Goal: Navigation & Orientation: Understand site structure

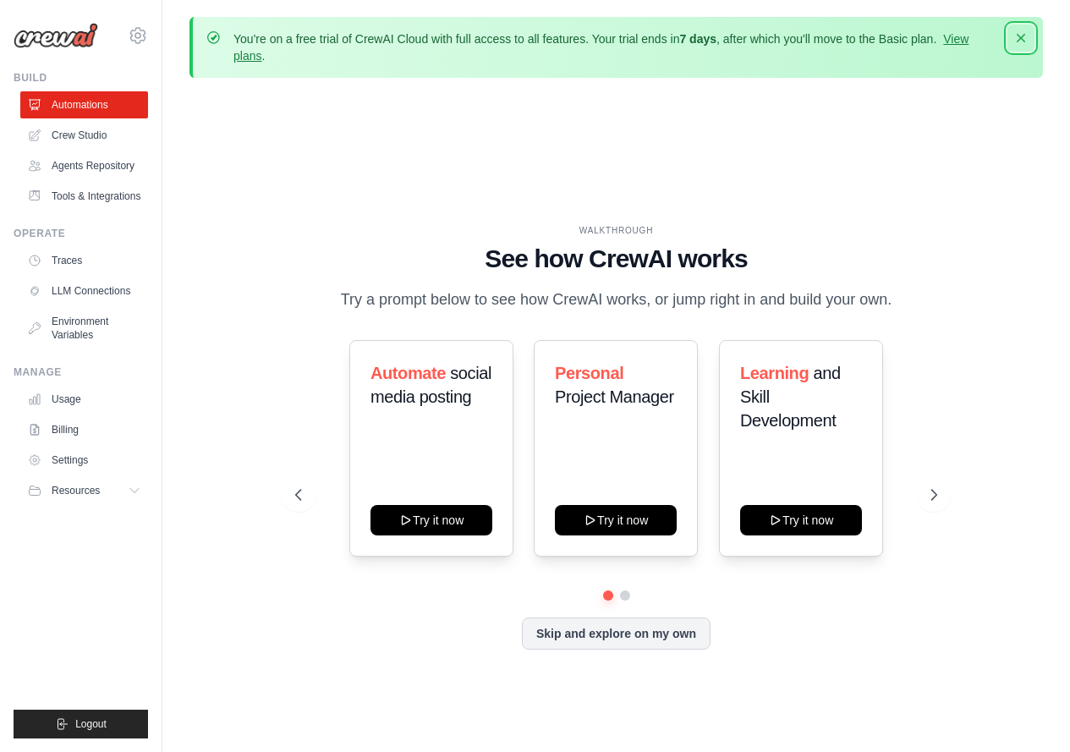
click at [1020, 40] on icon "button" at bounding box center [1021, 38] width 8 height 8
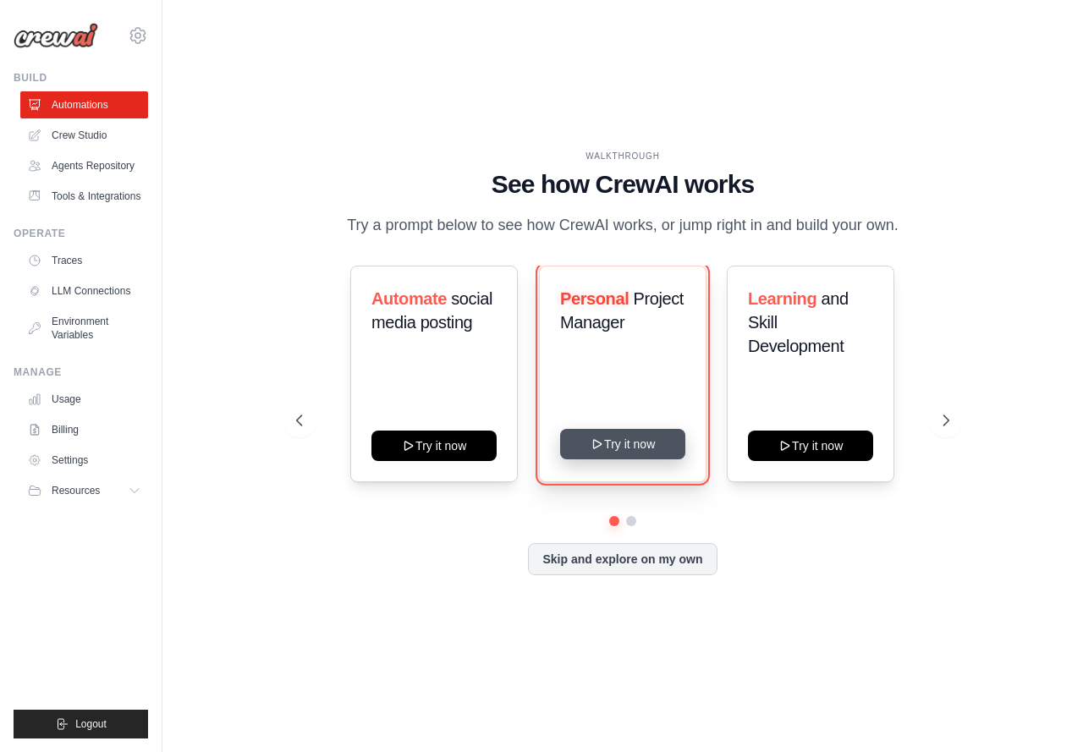
click at [598, 440] on icon at bounding box center [597, 444] width 14 height 14
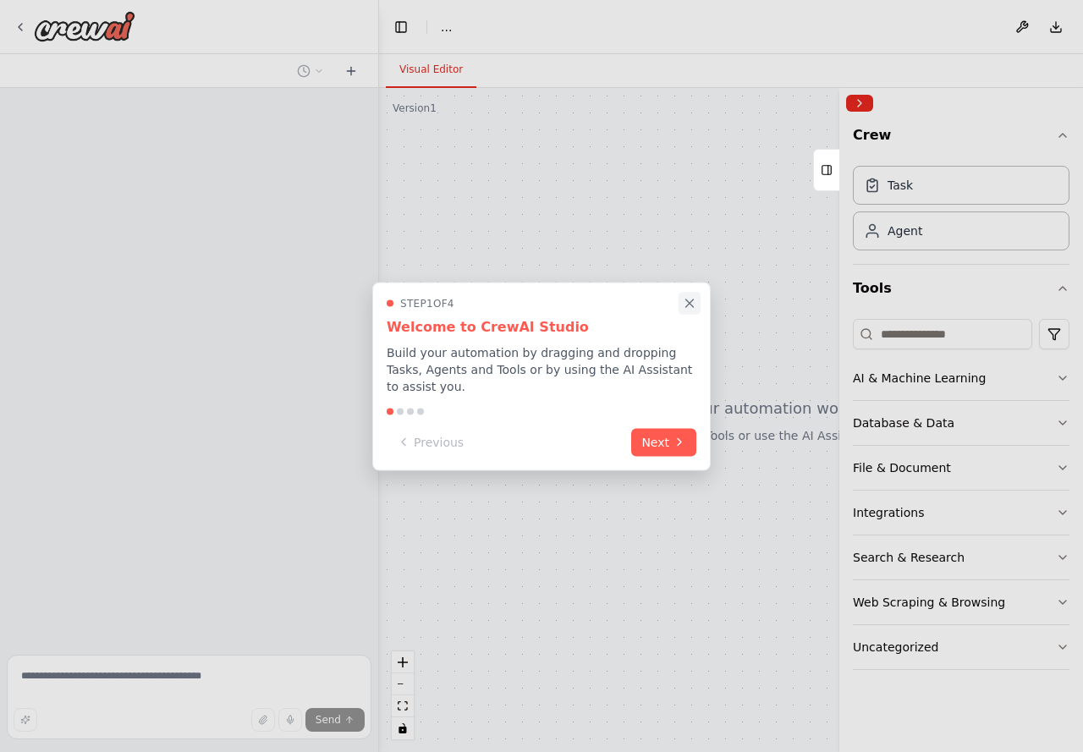
click at [693, 307] on icon "Close walkthrough" at bounding box center [690, 303] width 8 height 8
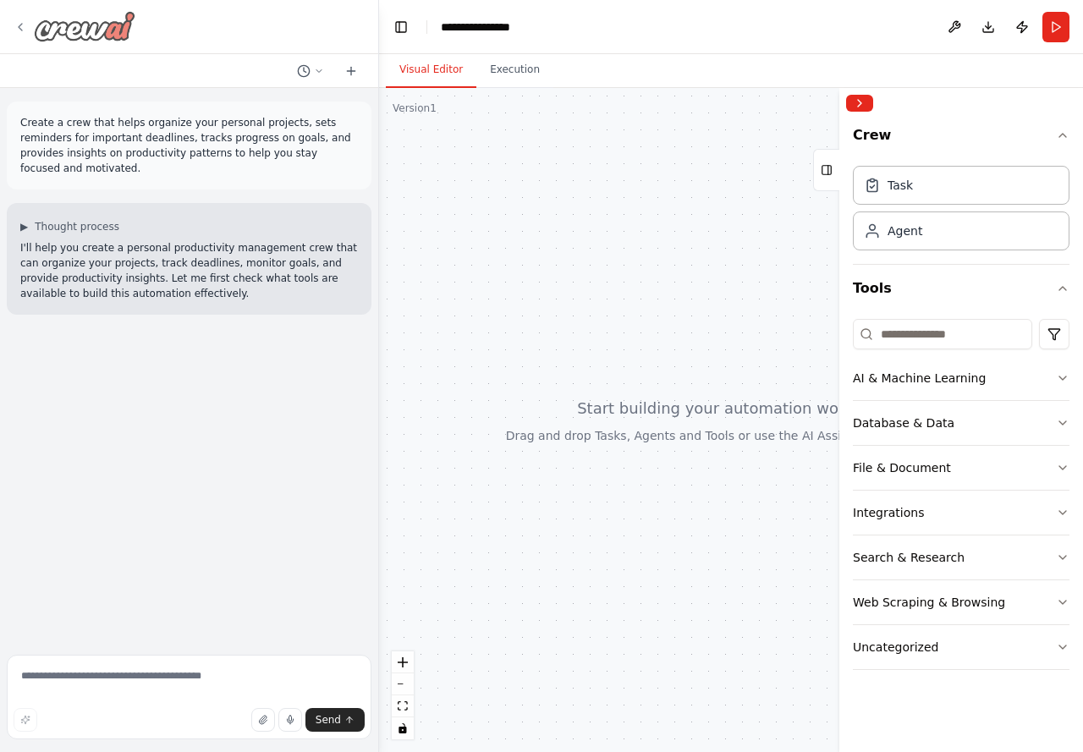
click at [92, 33] on img at bounding box center [84, 26] width 101 height 30
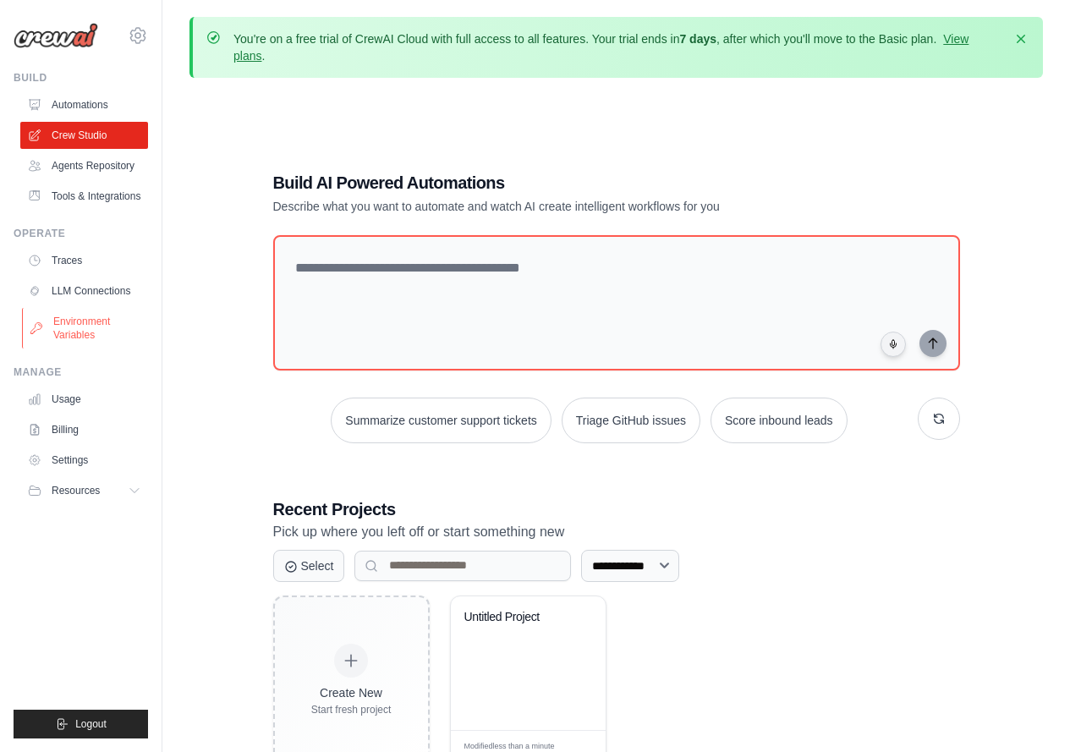
click at [92, 334] on link "Environment Variables" at bounding box center [86, 328] width 128 height 41
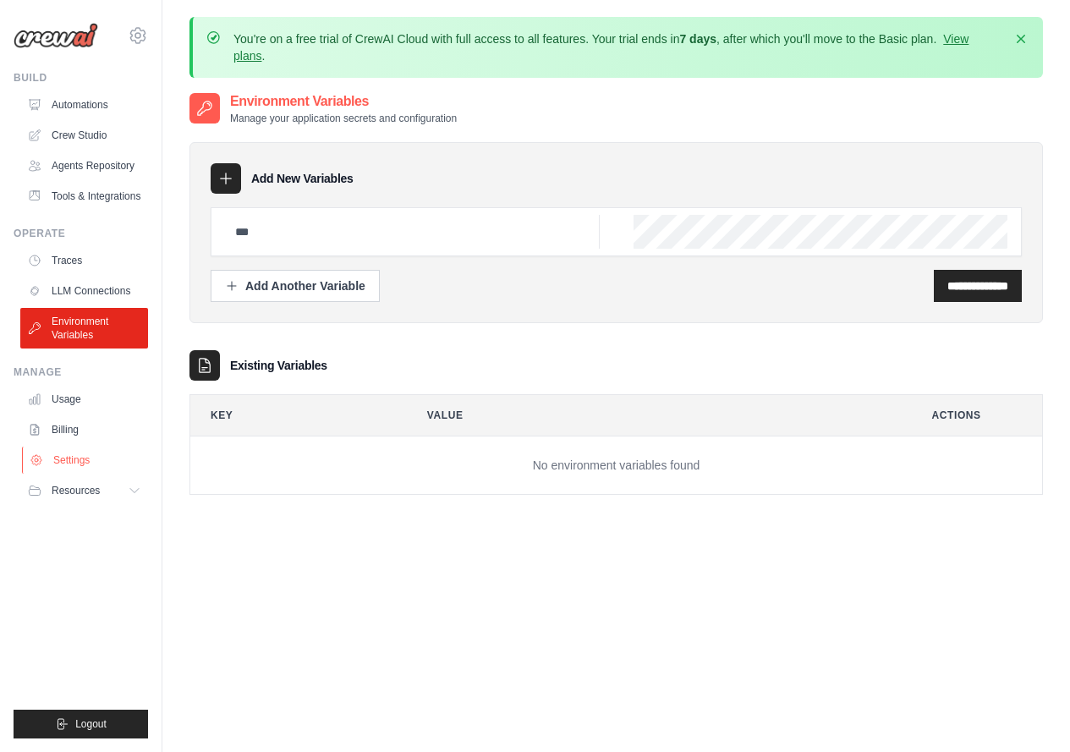
click at [84, 466] on link "Settings" at bounding box center [86, 460] width 128 height 27
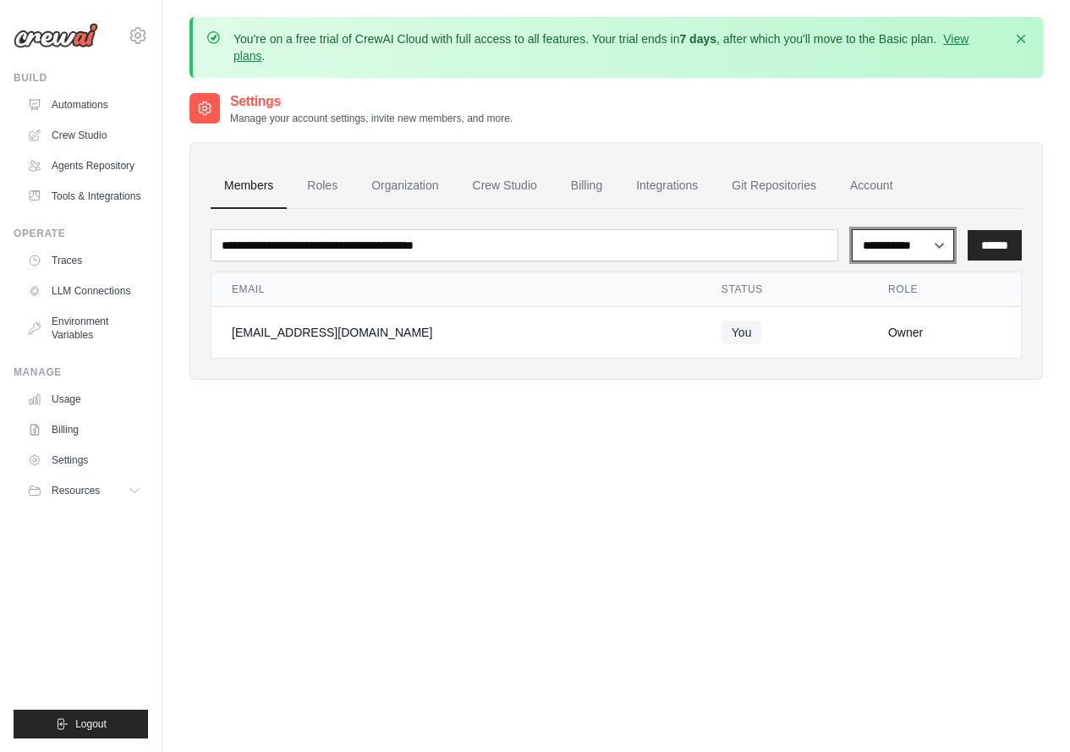
click at [907, 249] on select "**********" at bounding box center [903, 245] width 102 height 32
click at [945, 137] on div "**********" at bounding box center [615, 252] width 853 height 255
click at [76, 428] on link "Billing" at bounding box center [86, 429] width 128 height 27
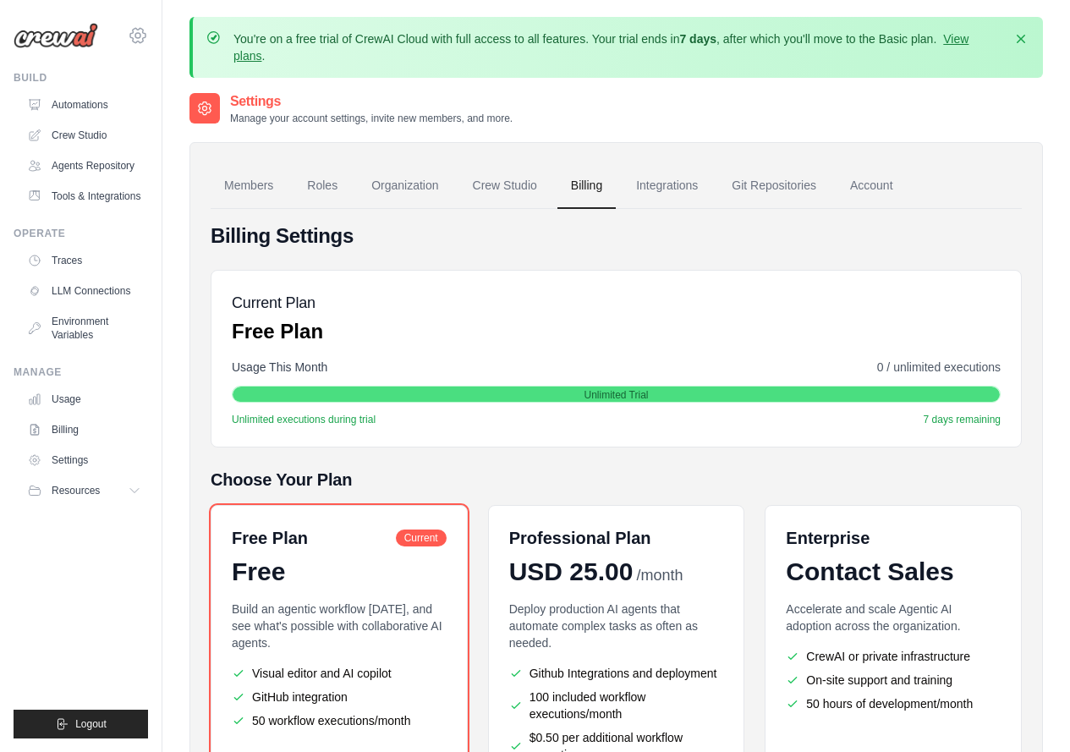
click at [139, 30] on icon at bounding box center [138, 35] width 20 height 20
click at [164, 104] on span "Settings" at bounding box center [210, 104] width 134 height 17
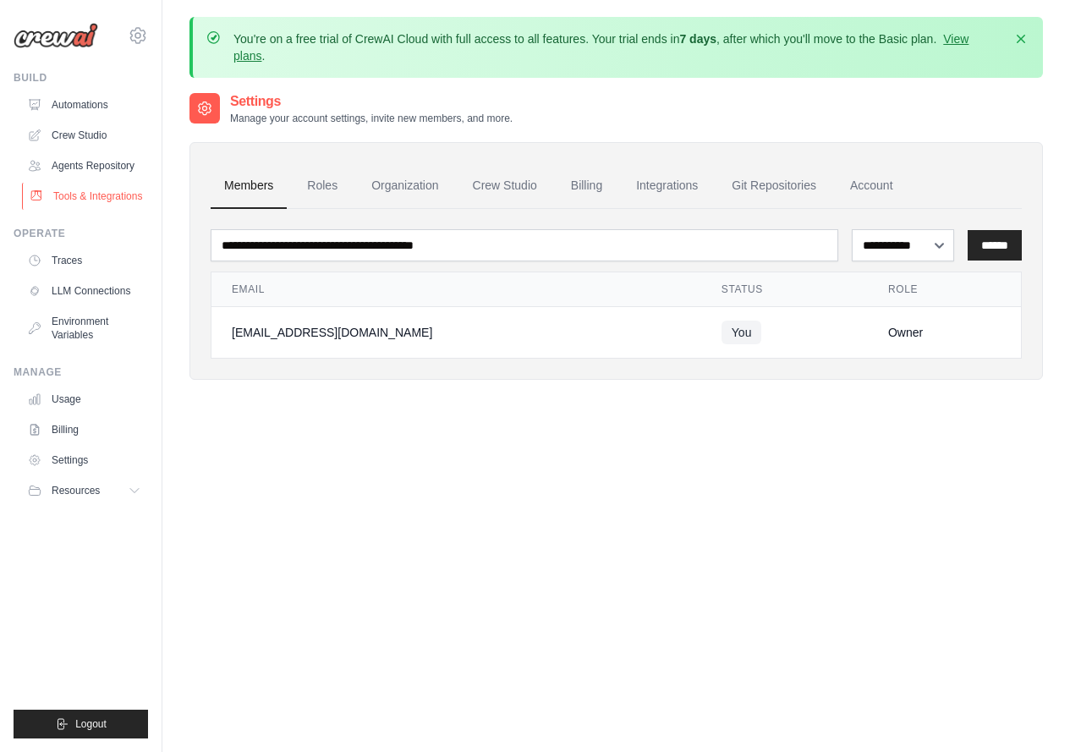
click at [70, 191] on link "Tools & Integrations" at bounding box center [86, 196] width 128 height 27
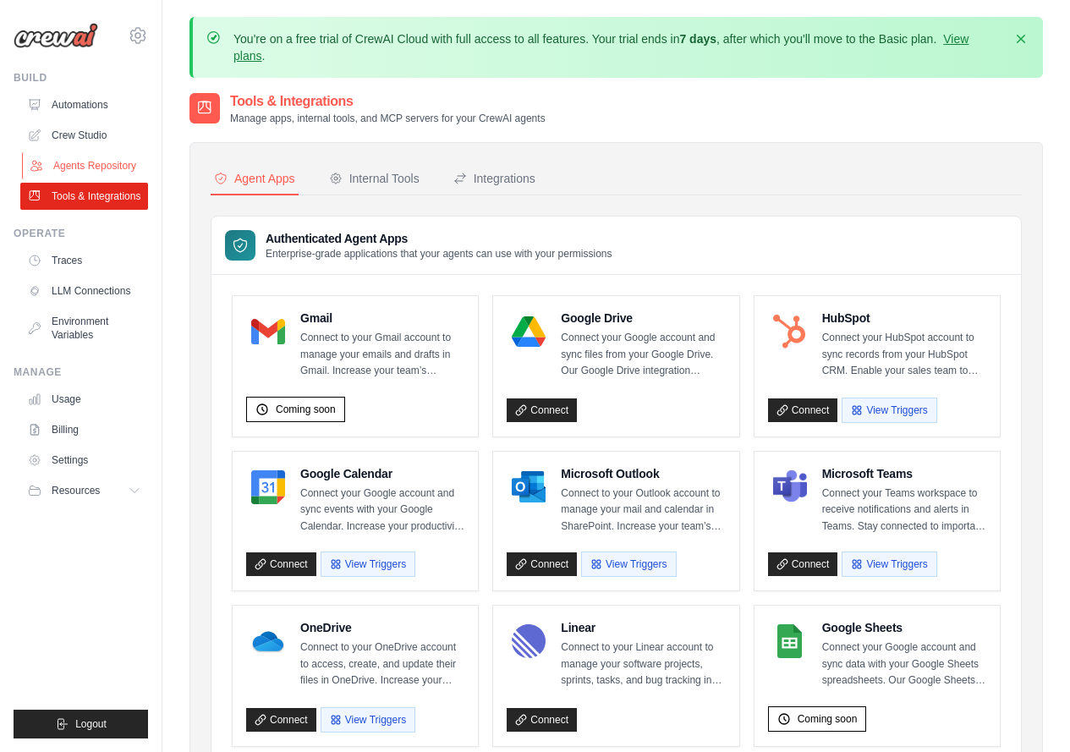
click at [77, 166] on link "Agents Repository" at bounding box center [86, 165] width 128 height 27
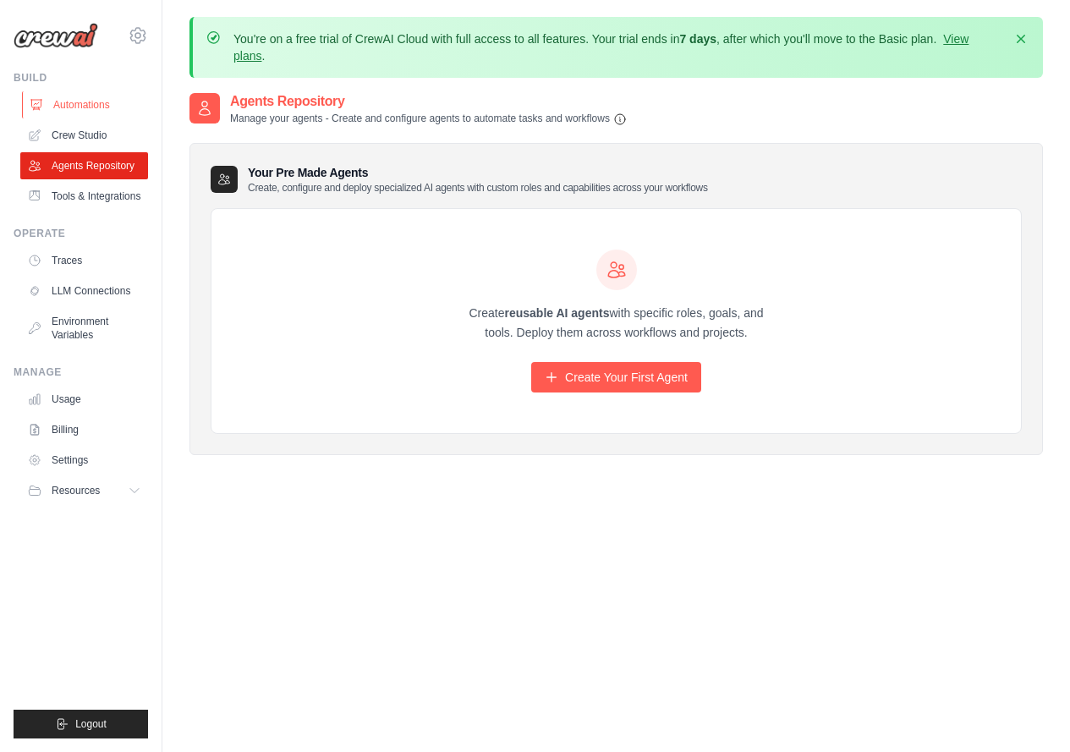
click at [80, 107] on link "Automations" at bounding box center [86, 104] width 128 height 27
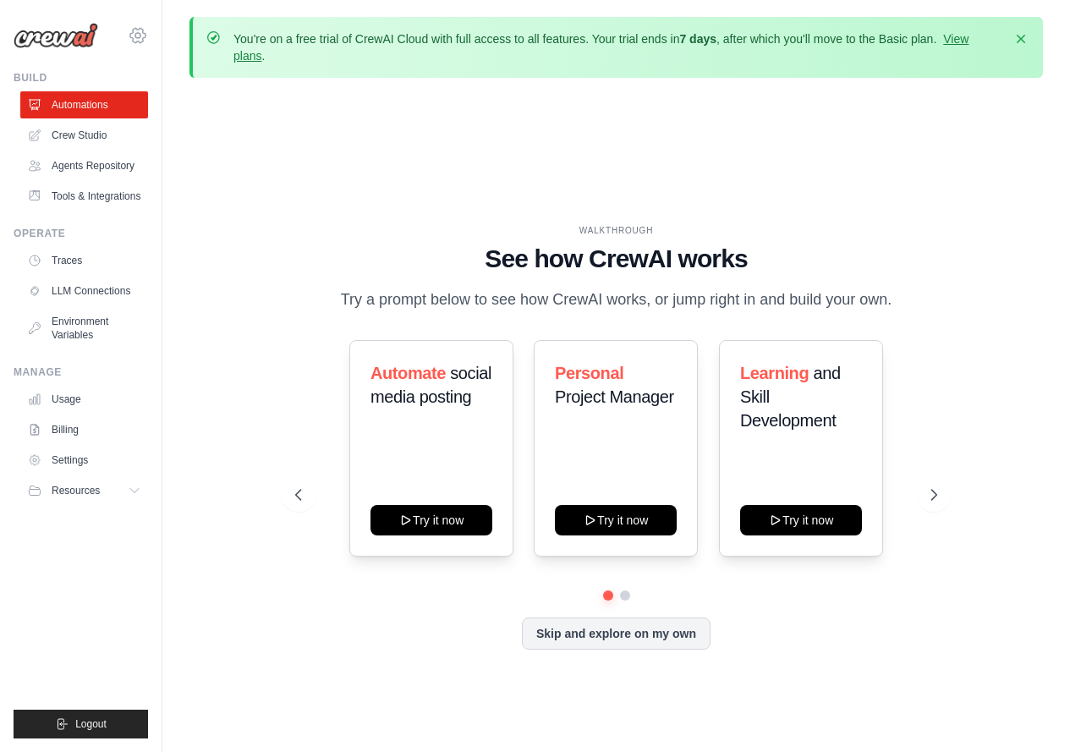
click at [134, 35] on icon at bounding box center [138, 35] width 20 height 20
click at [825, 99] on div "WALKTHROUGH See how CrewAI works Try a prompt below to see how CrewAI works, or…" at bounding box center [615, 450] width 853 height 718
click at [73, 491] on span "Resources" at bounding box center [77, 491] width 48 height 14
click at [69, 543] on span "GitHub" at bounding box center [75, 547] width 31 height 14
click at [83, 142] on link "Crew Studio" at bounding box center [86, 135] width 128 height 27
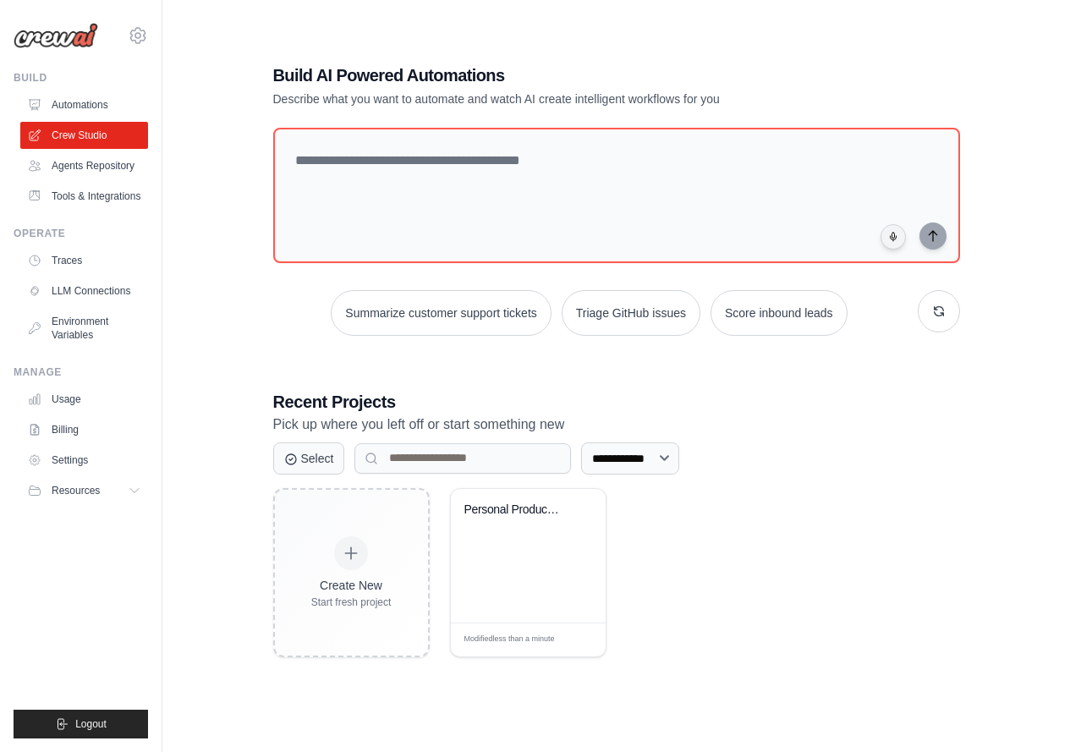
scroll to position [108, 0]
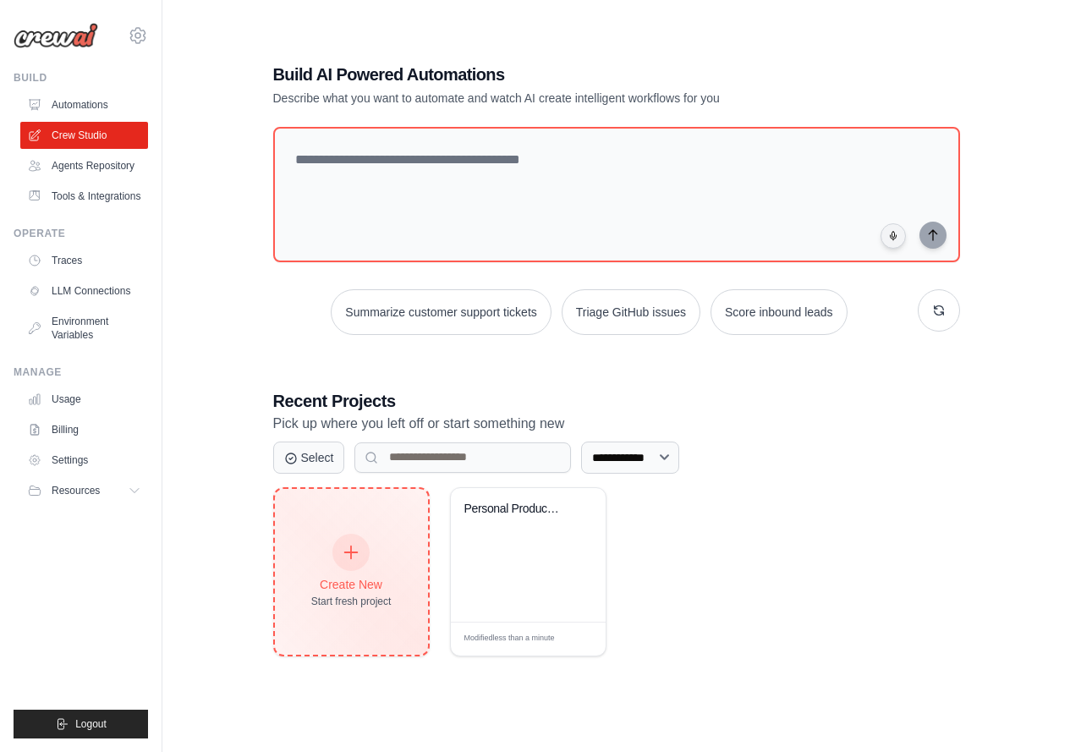
click at [355, 553] on icon at bounding box center [351, 552] width 19 height 19
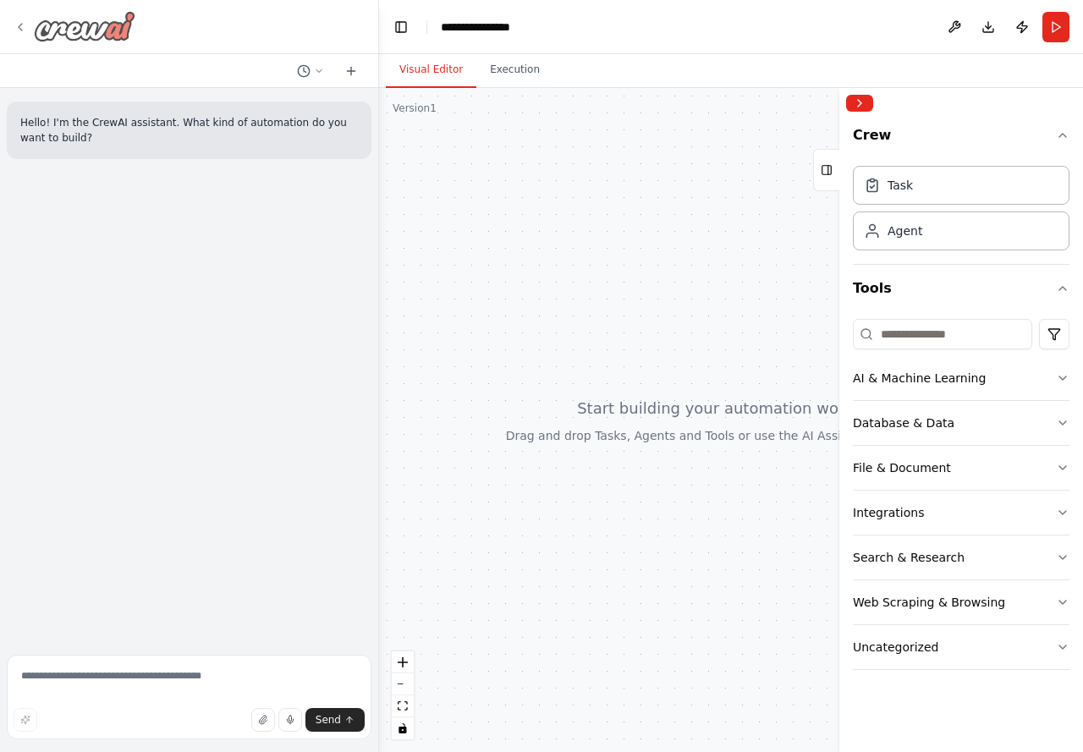
click at [69, 29] on img at bounding box center [84, 26] width 101 height 30
